Goal: Navigation & Orientation: Find specific page/section

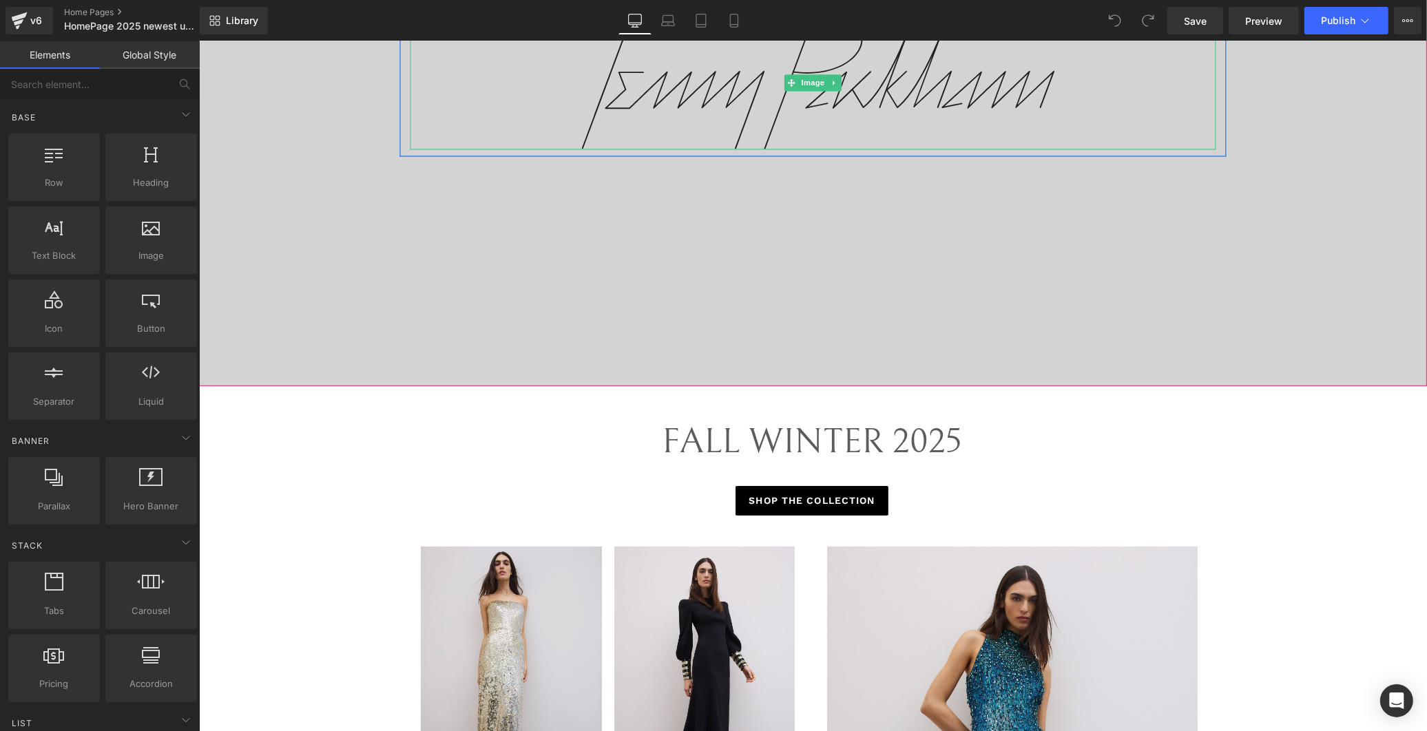
scroll to position [612, 0]
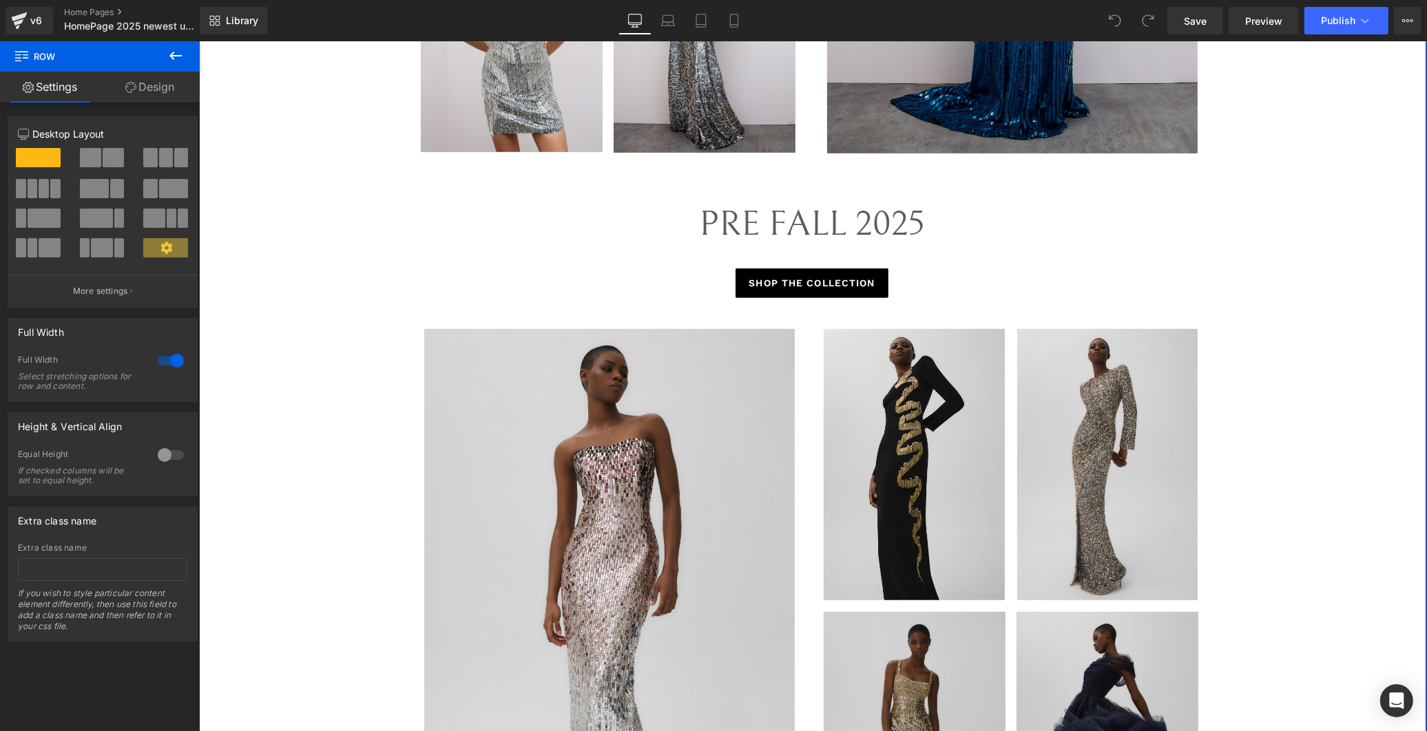
scroll to position [1224, 0]
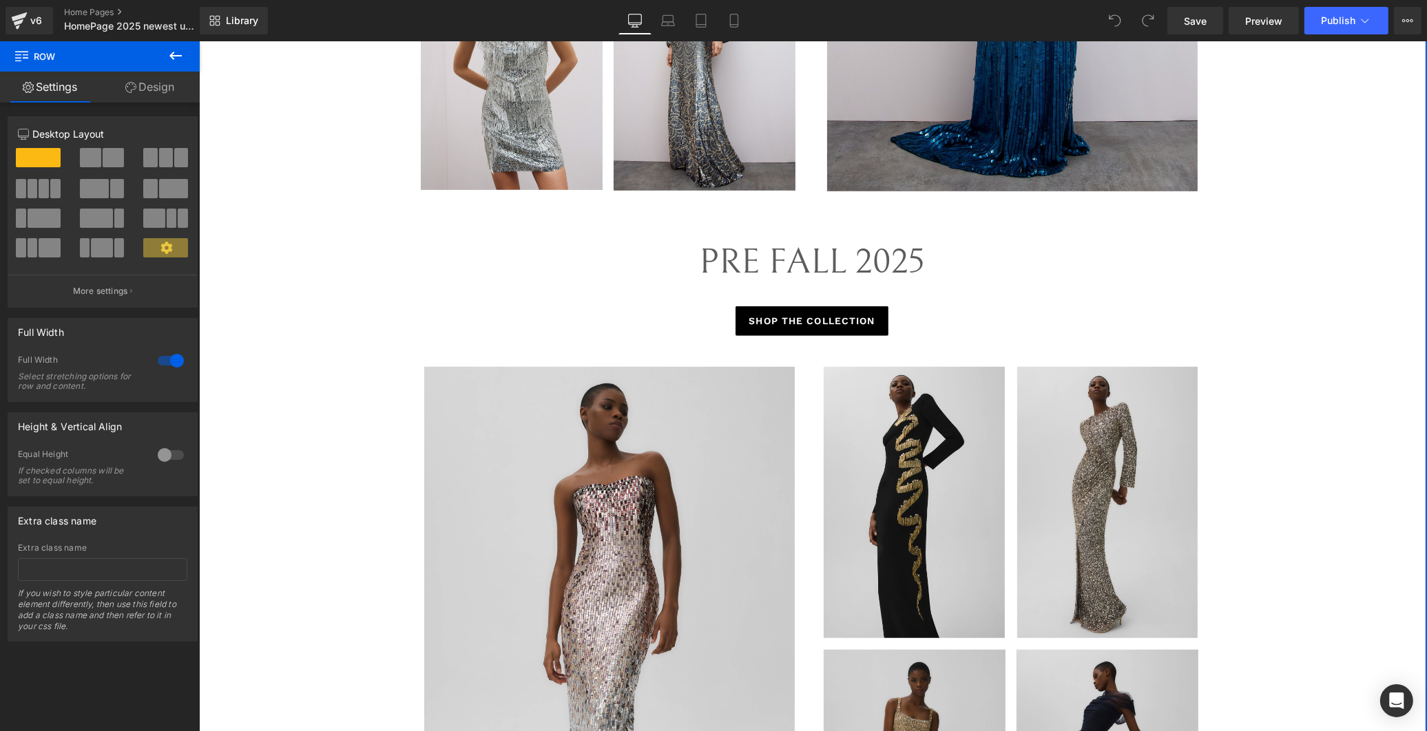
click at [626, 258] on div "PRE FALL 2025" at bounding box center [811, 273] width 806 height 67
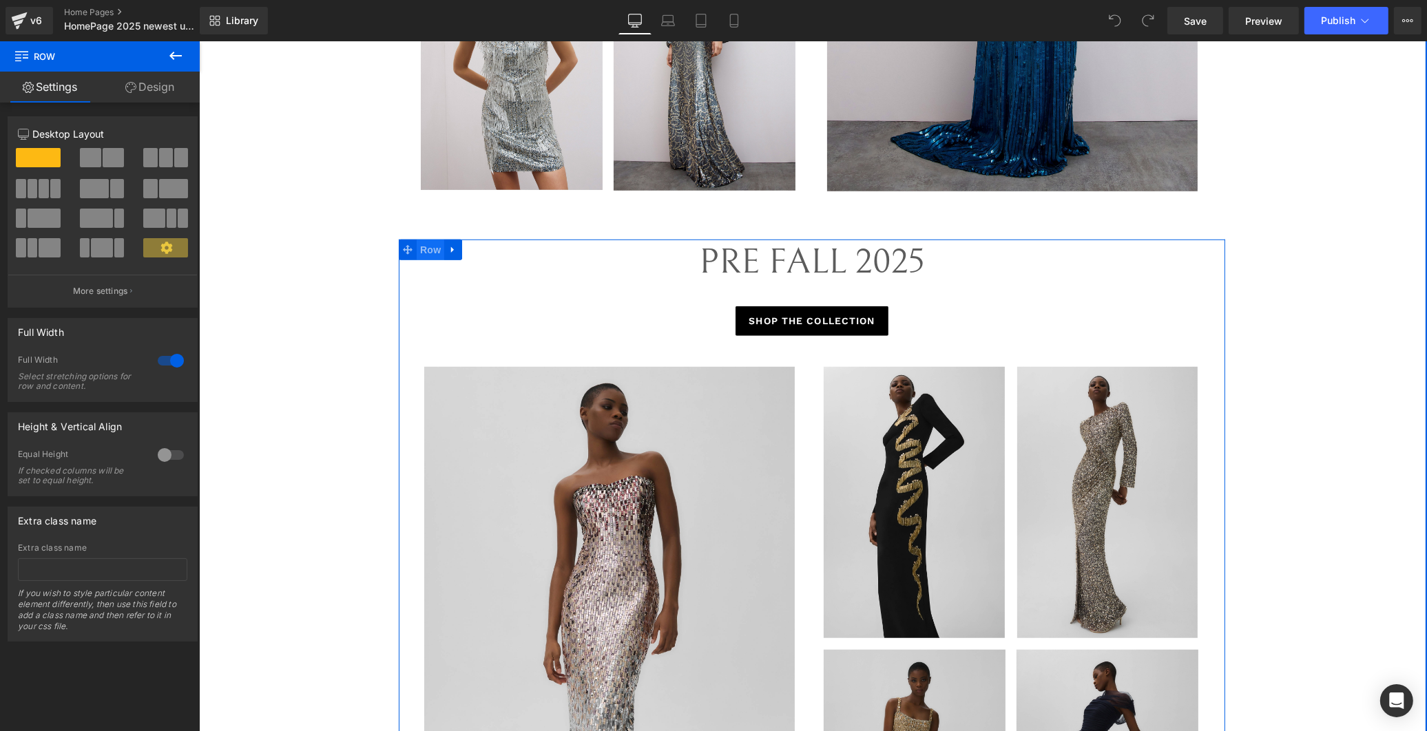
click at [418, 251] on span "Row" at bounding box center [430, 250] width 28 height 21
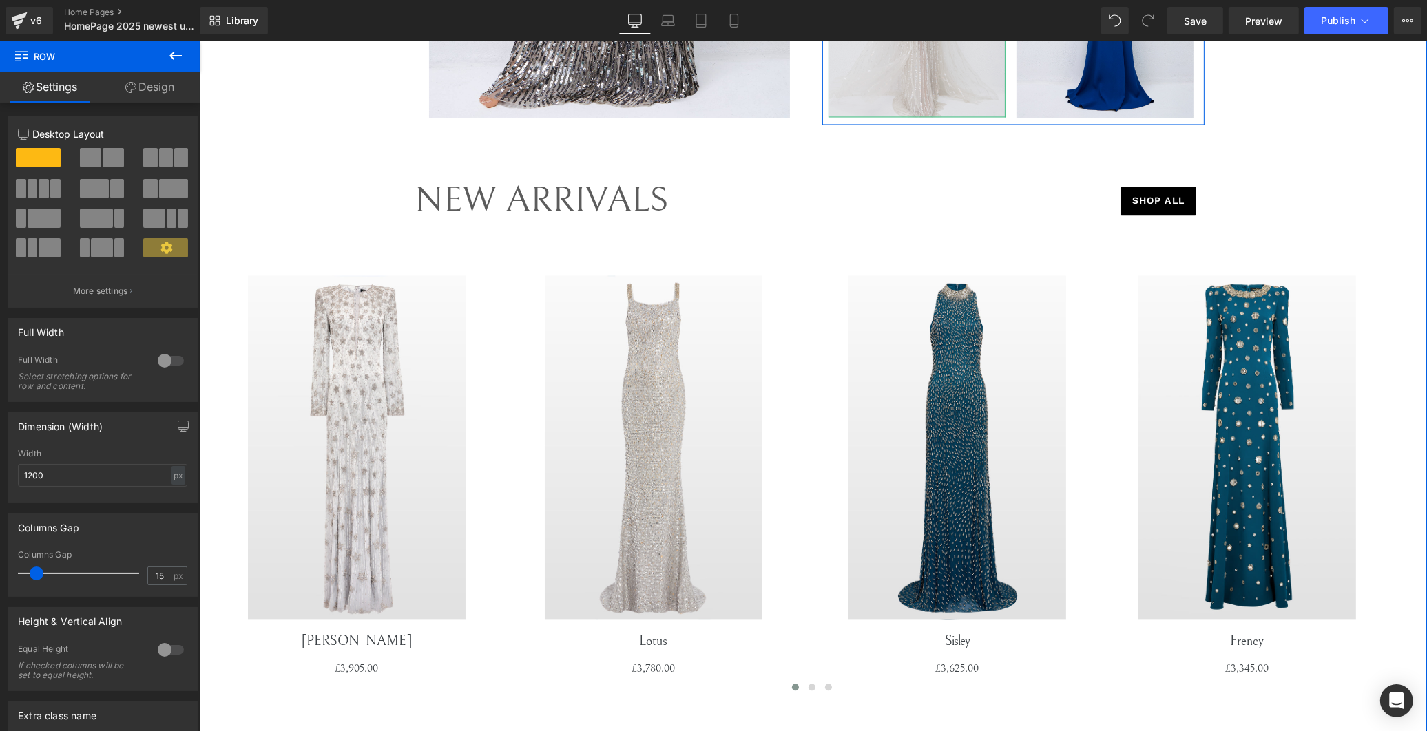
scroll to position [3520, 0]
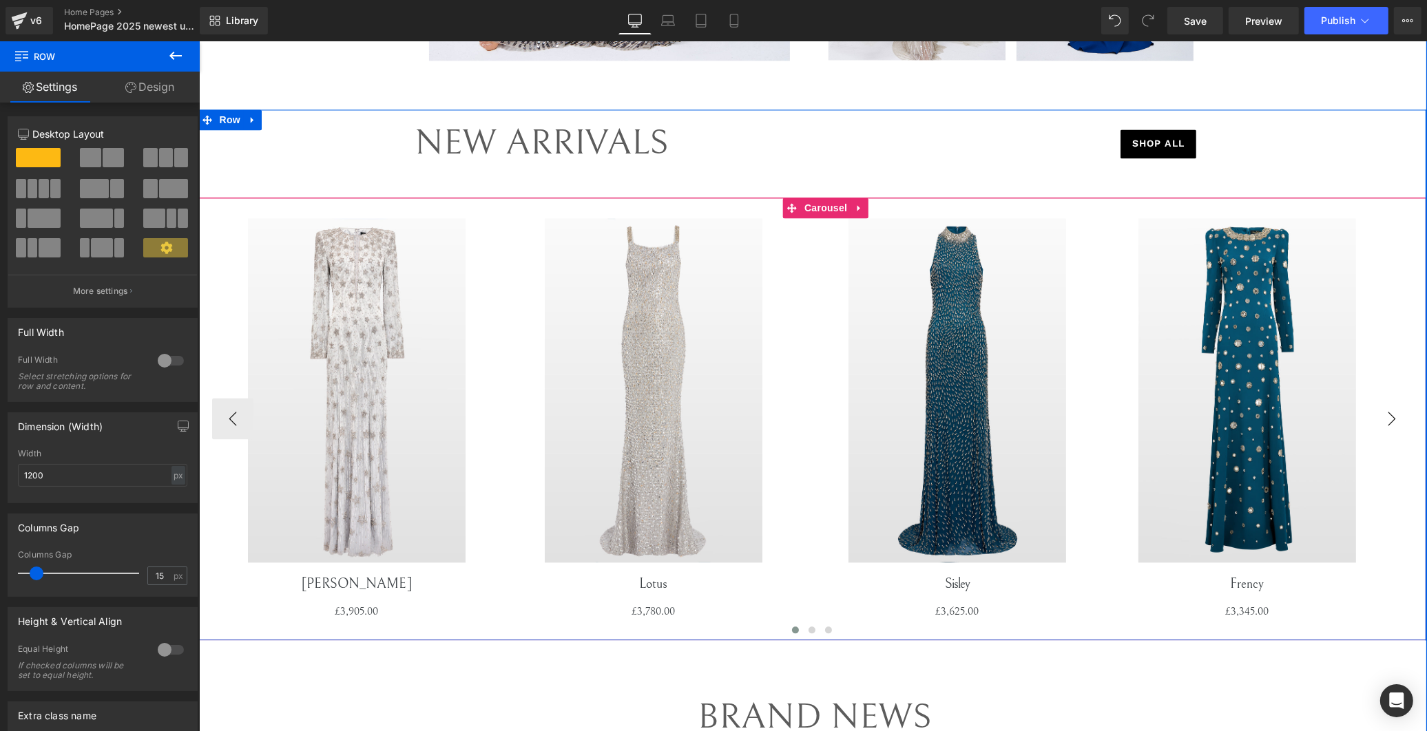
click at [1394, 418] on button "›" at bounding box center [1391, 418] width 41 height 41
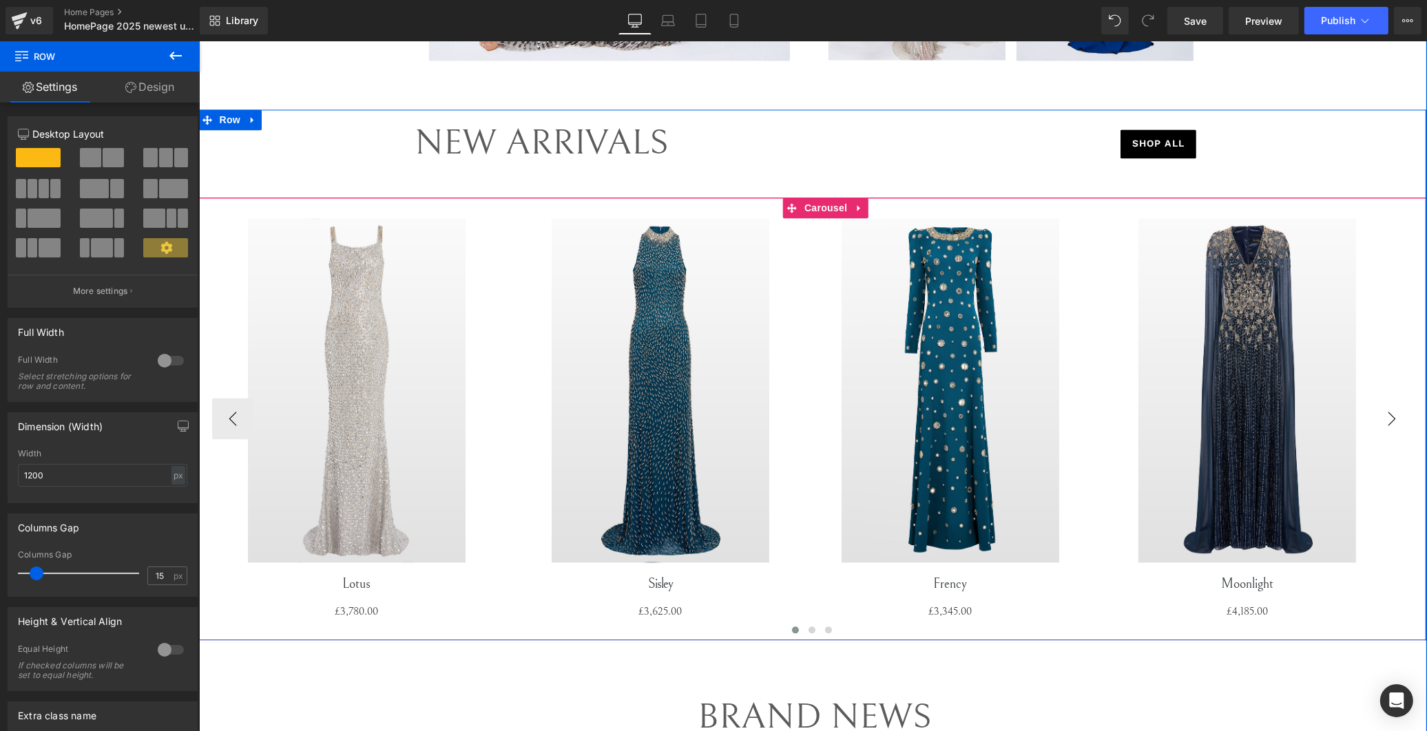
click at [1394, 418] on button "›" at bounding box center [1391, 418] width 41 height 41
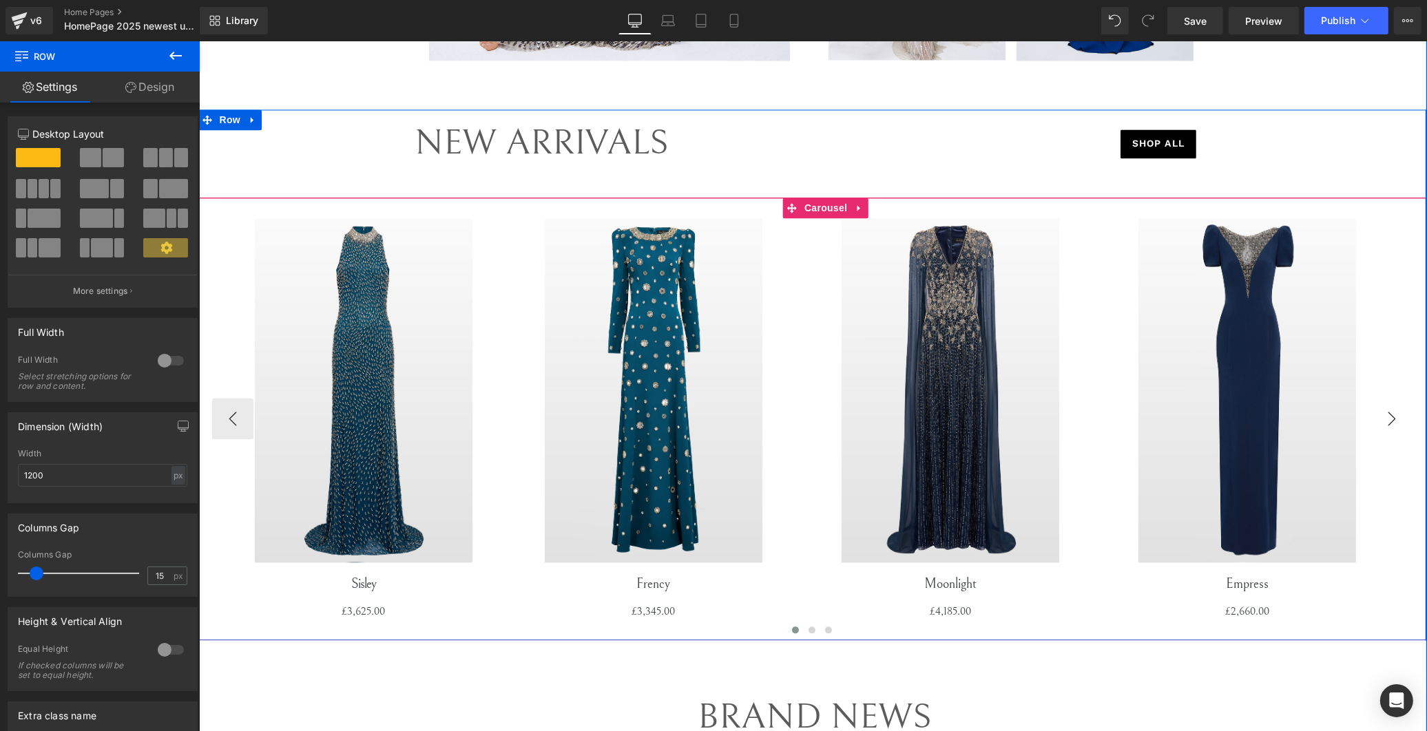
click at [1394, 418] on button "›" at bounding box center [1391, 418] width 41 height 41
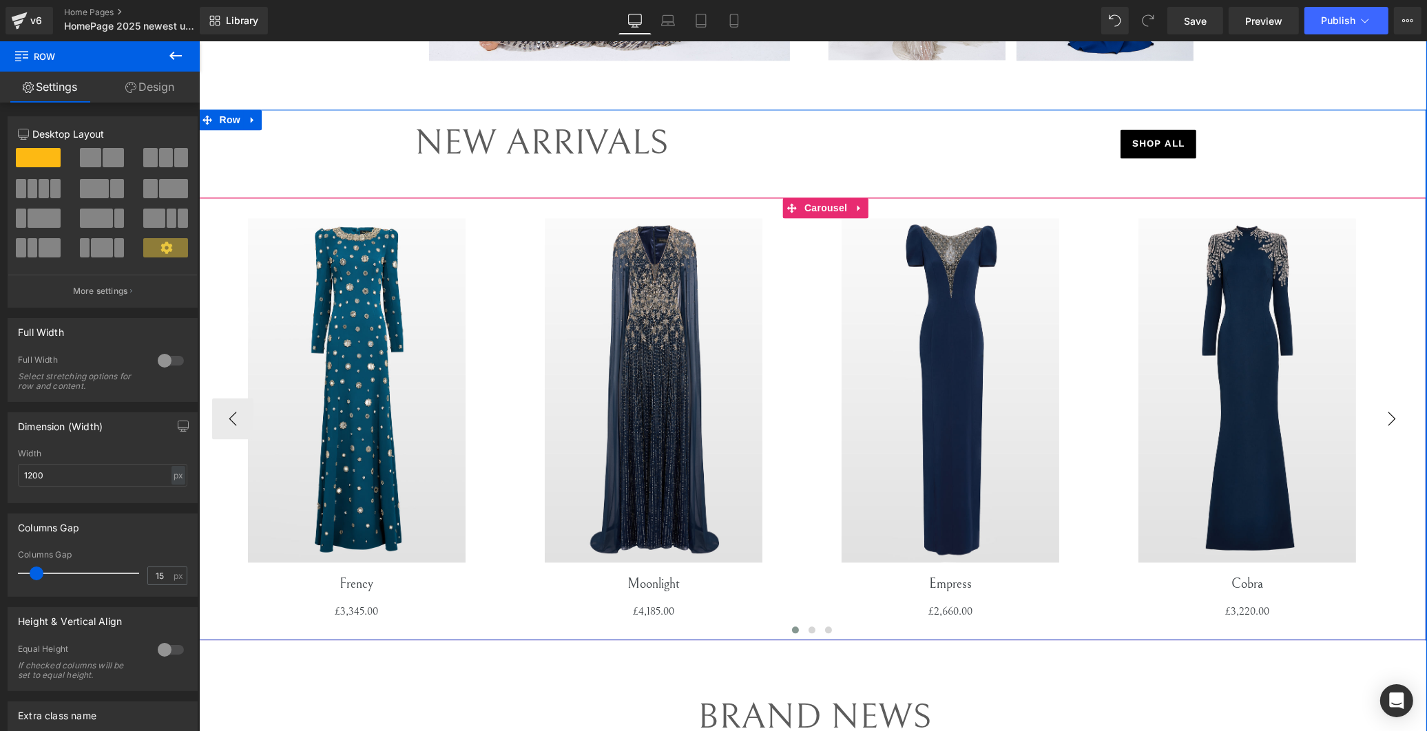
click at [1394, 418] on button "›" at bounding box center [1391, 418] width 41 height 41
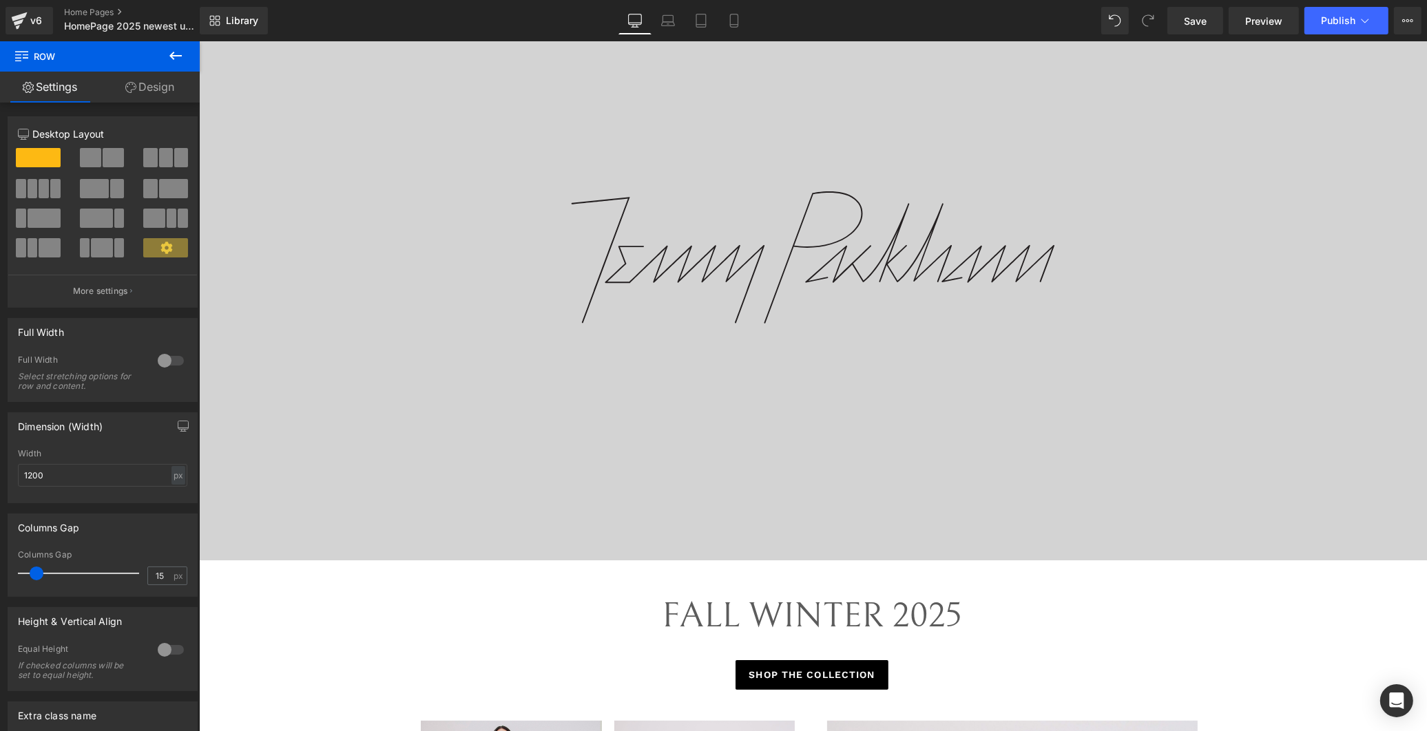
scroll to position [306, 0]
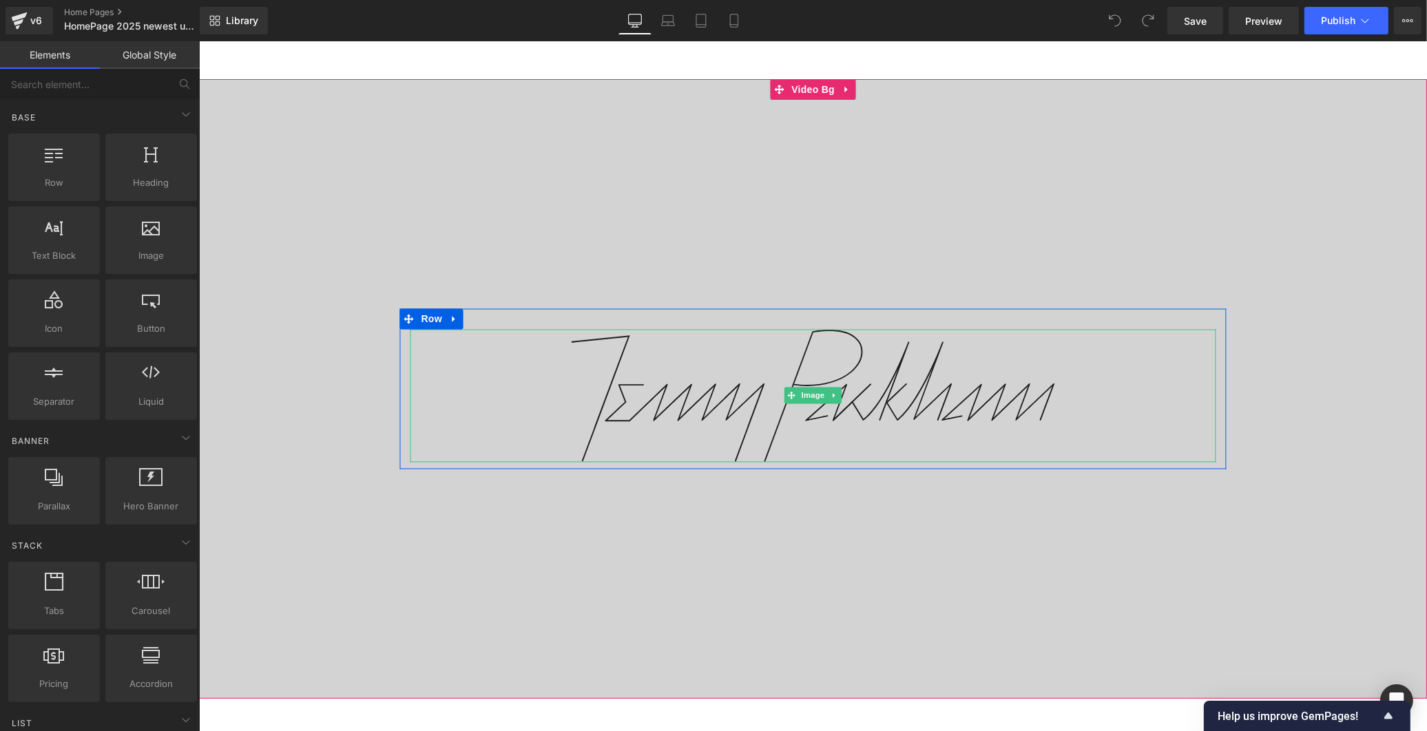
click at [1039, 413] on img at bounding box center [813, 396] width 484 height 133
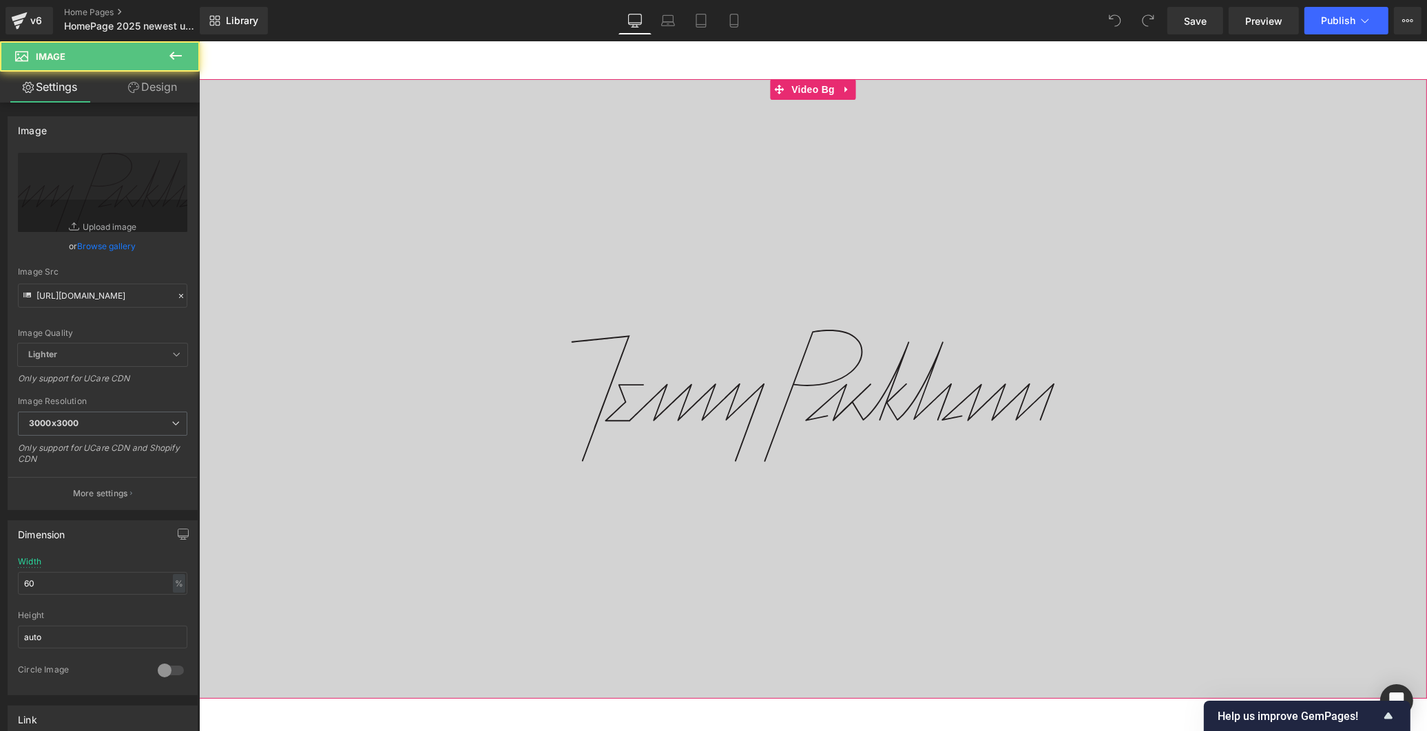
click at [1280, 445] on span "Image Row" at bounding box center [812, 389] width 1228 height 160
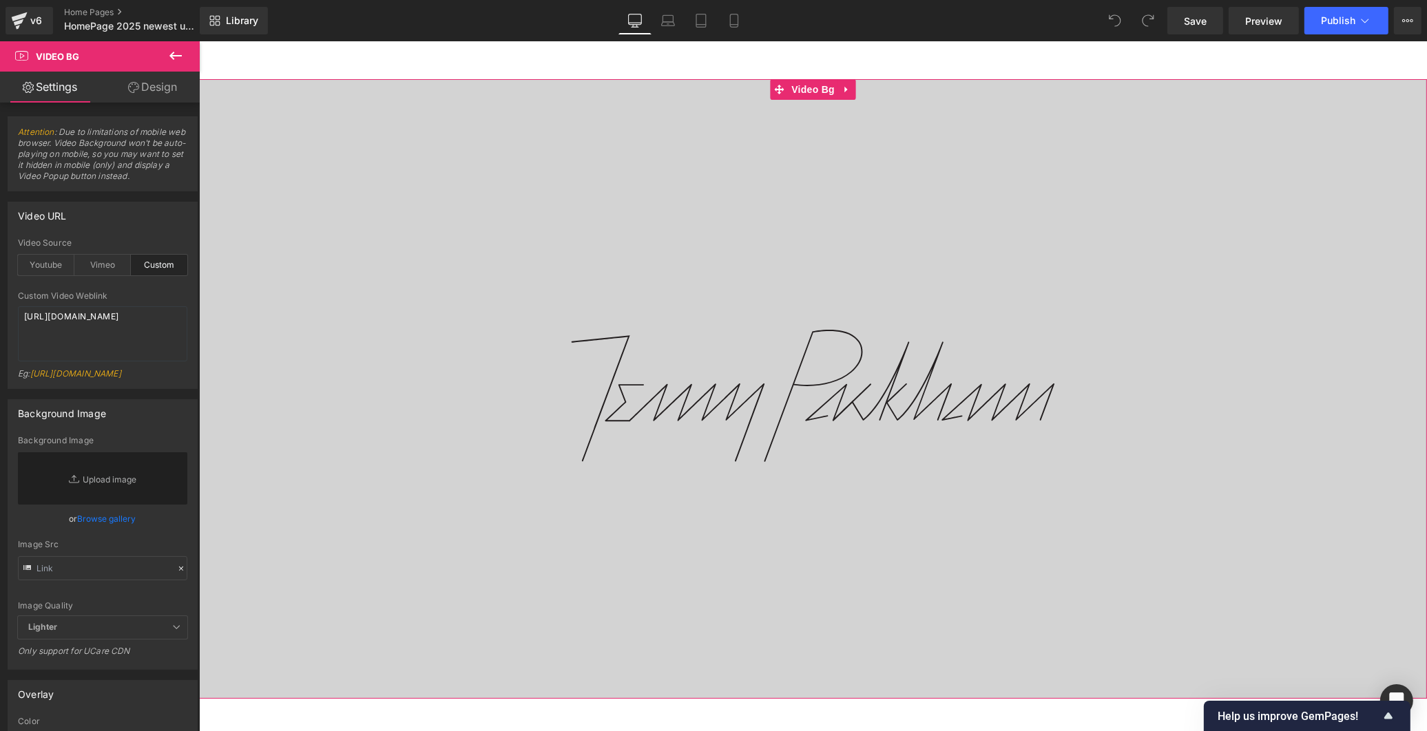
click at [1126, 242] on div at bounding box center [812, 389] width 1228 height 620
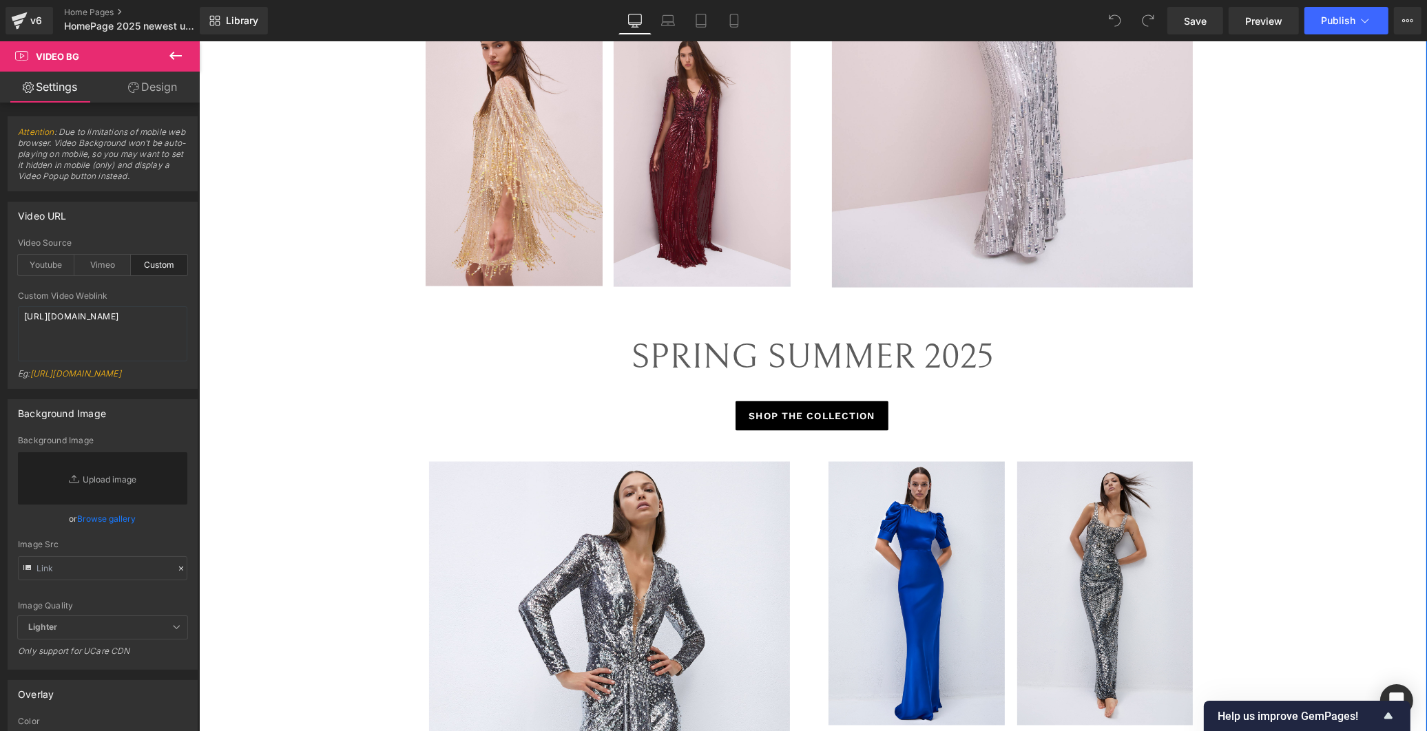
scroll to position [2143, 0]
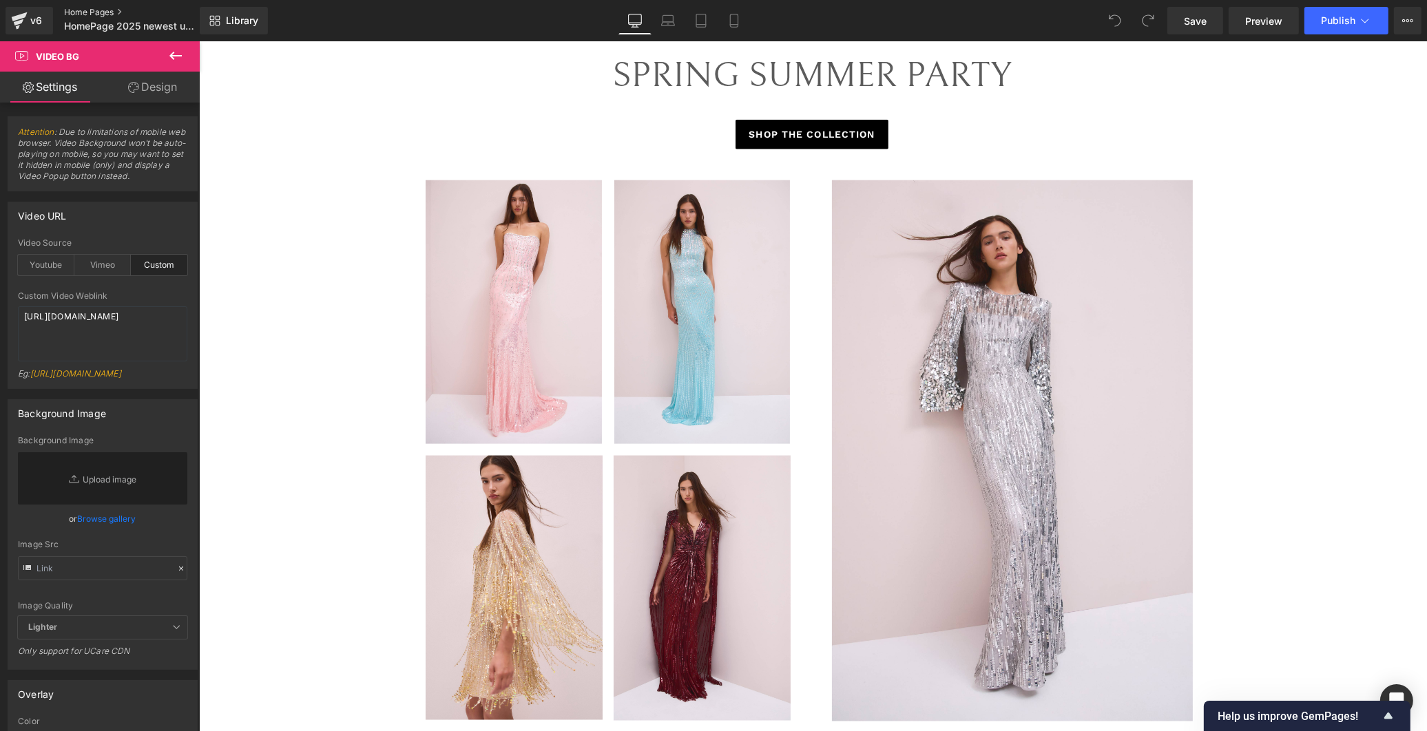
click at [76, 12] on link "Home Pages" at bounding box center [143, 12] width 158 height 11
